Goal: Check status

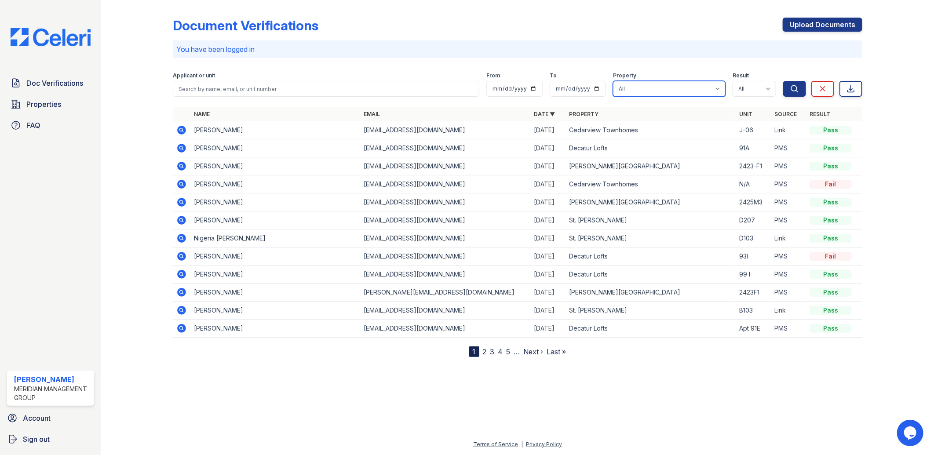
click at [664, 89] on select "All [PERSON_NAME][GEOGRAPHIC_DATA] [PERSON_NAME] [GEOGRAPHIC_DATA] [GEOGRAPHIC_…" at bounding box center [669, 89] width 113 height 16
select select "273"
click at [613, 81] on select "All [PERSON_NAME][GEOGRAPHIC_DATA] [PERSON_NAME] [GEOGRAPHIC_DATA] [GEOGRAPHIC_…" at bounding box center [669, 89] width 113 height 16
click at [793, 91] on icon "submit" at bounding box center [795, 88] width 7 height 7
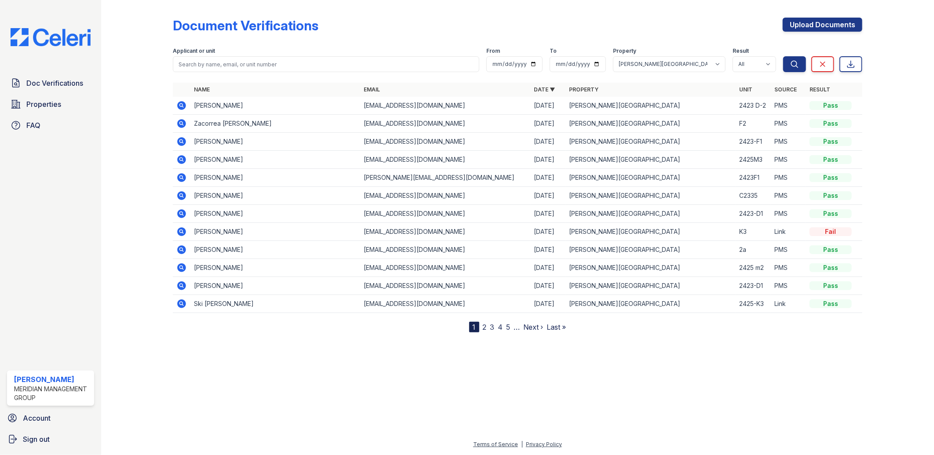
click at [183, 104] on icon at bounding box center [181, 105] width 9 height 9
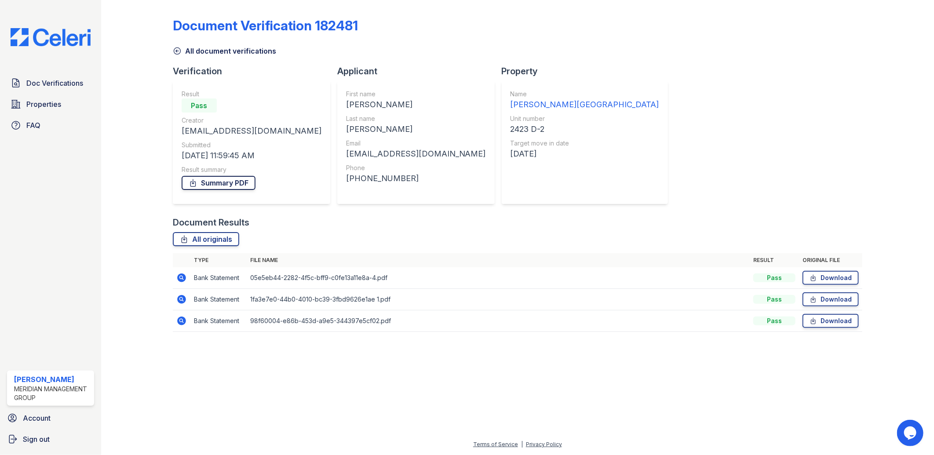
click at [223, 184] on link "Summary PDF" at bounding box center [219, 183] width 74 height 14
